Goal: Information Seeking & Learning: Check status

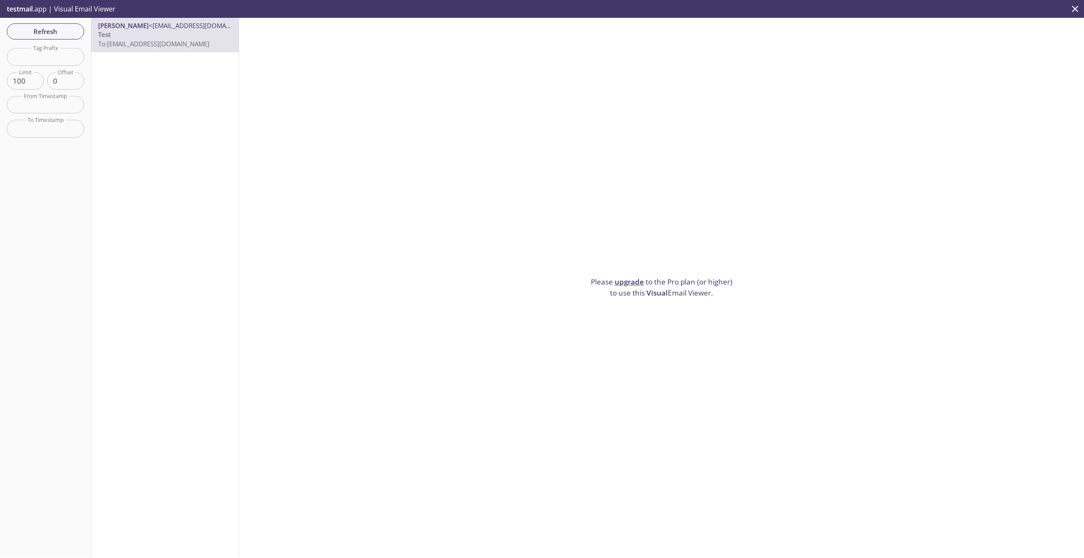
click at [623, 282] on link "upgrade" at bounding box center [629, 282] width 29 height 10
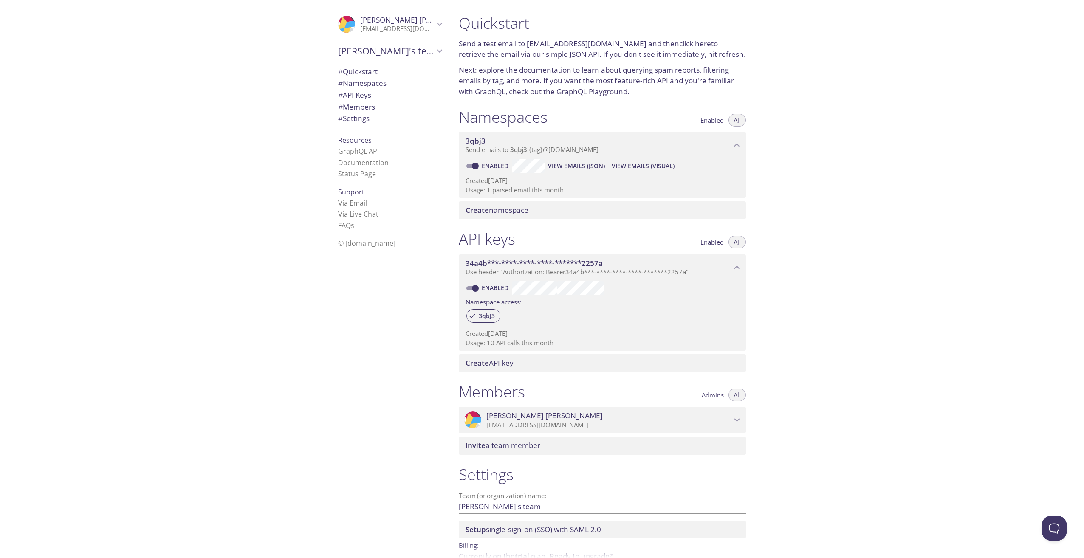
click at [578, 168] on span "View Emails (JSON)" at bounding box center [576, 166] width 57 height 10
click at [630, 164] on span "View Emails (Visual)" at bounding box center [643, 166] width 63 height 10
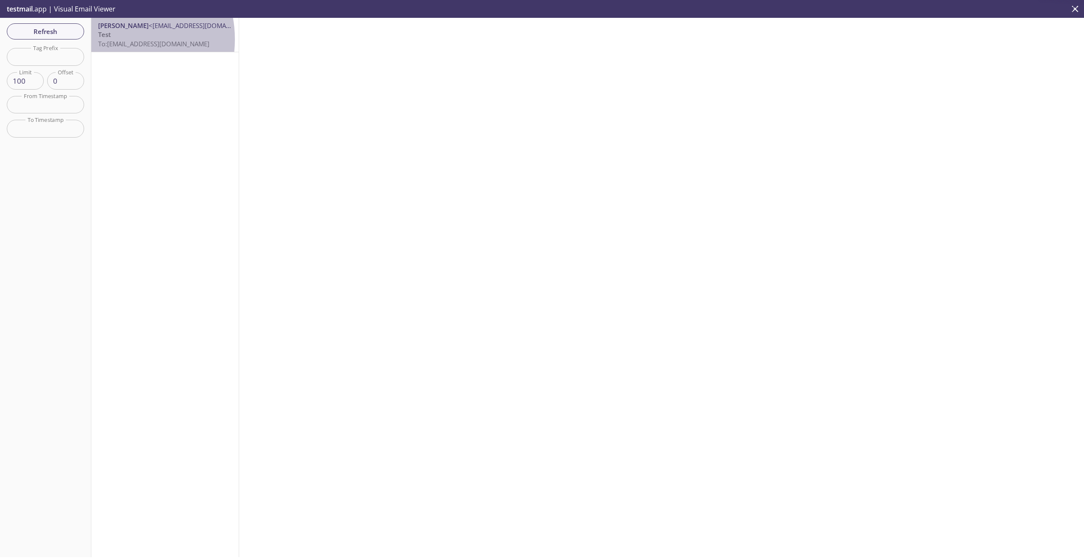
click at [111, 39] on span "To: [EMAIL_ADDRESS][DOMAIN_NAME]" at bounding box center [153, 43] width 111 height 8
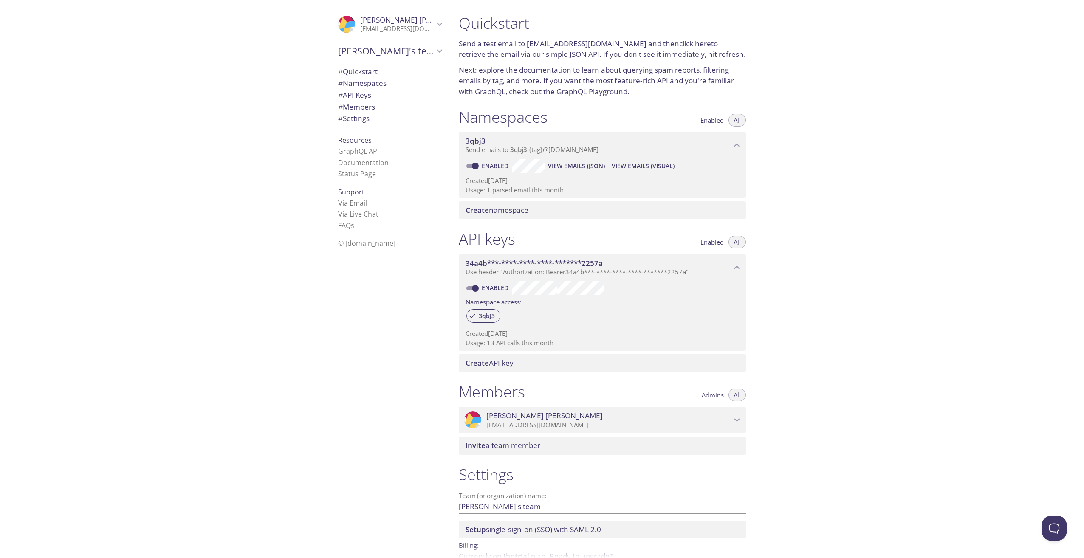
click at [533, 44] on link "[EMAIL_ADDRESS][DOMAIN_NAME]" at bounding box center [587, 44] width 120 height 10
click at [577, 168] on span "View Emails (JSON)" at bounding box center [576, 166] width 57 height 10
click at [653, 166] on span "View Emails (Visual)" at bounding box center [643, 166] width 63 height 10
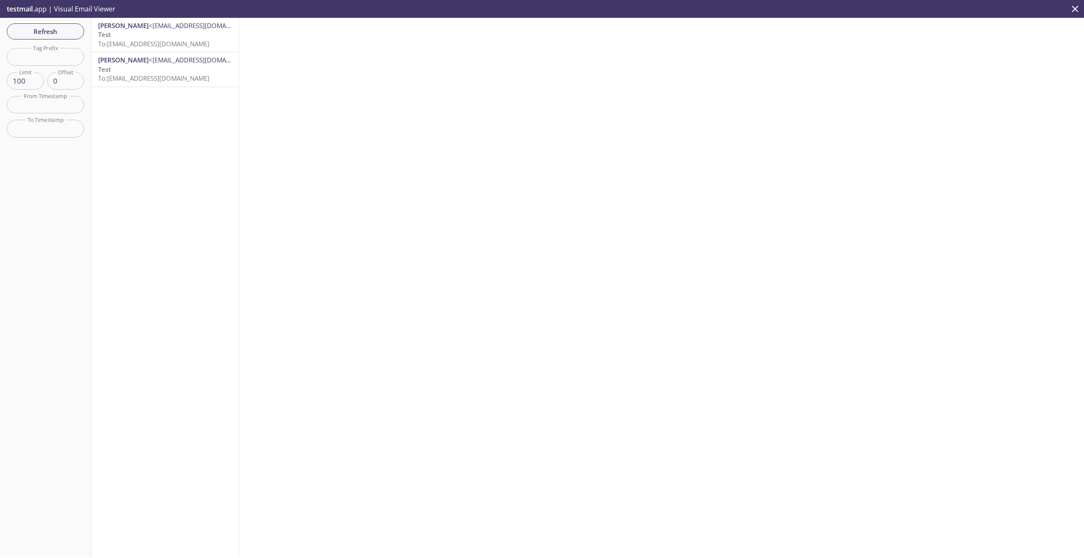
click at [118, 79] on span "To: [EMAIL_ADDRESS][DOMAIN_NAME]" at bounding box center [153, 78] width 111 height 8
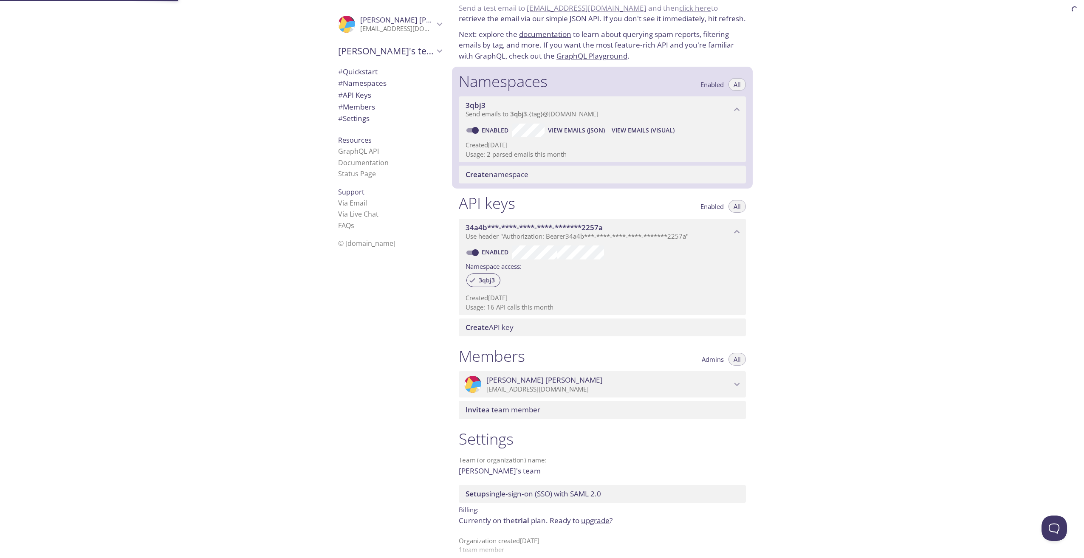
scroll to position [46, 0]
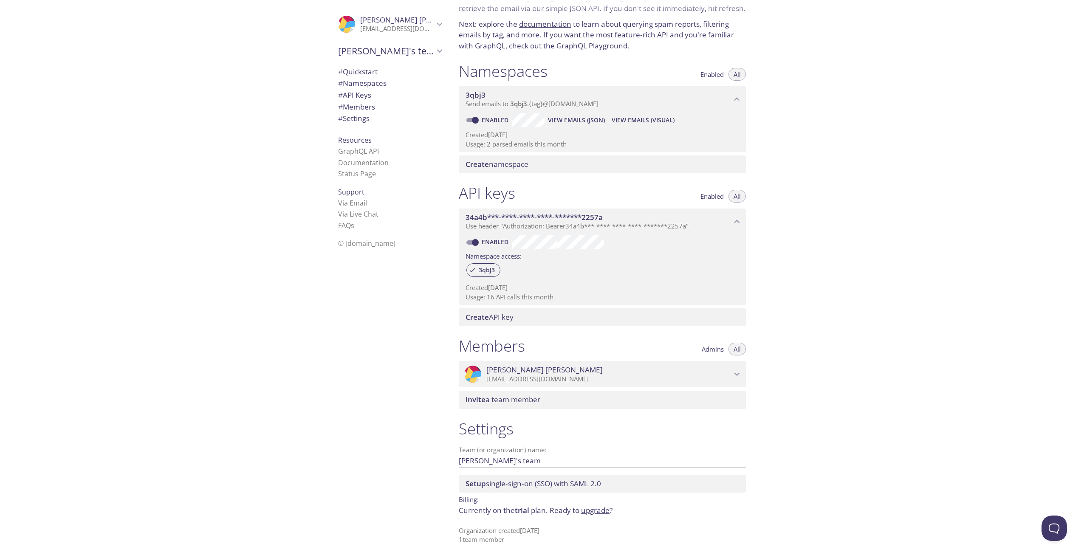
click at [562, 122] on span "View Emails (JSON)" at bounding box center [576, 120] width 57 height 10
